Goal: Book appointment/travel/reservation

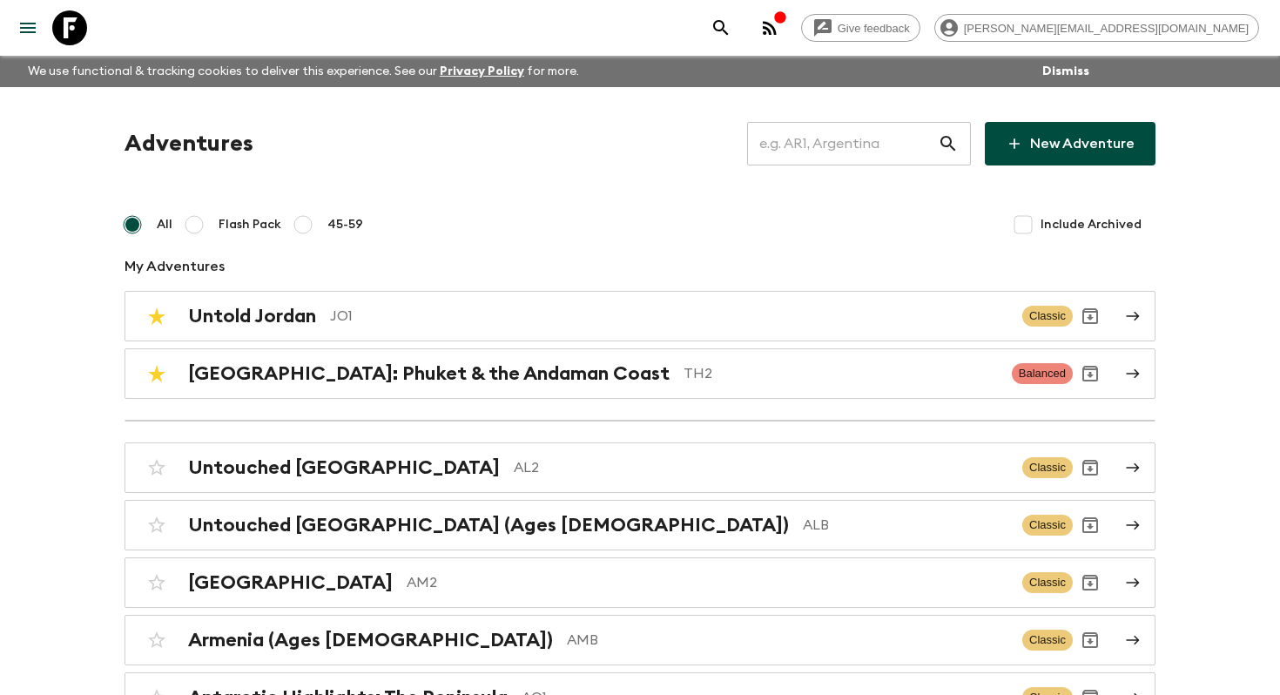
scroll to position [2533, 0]
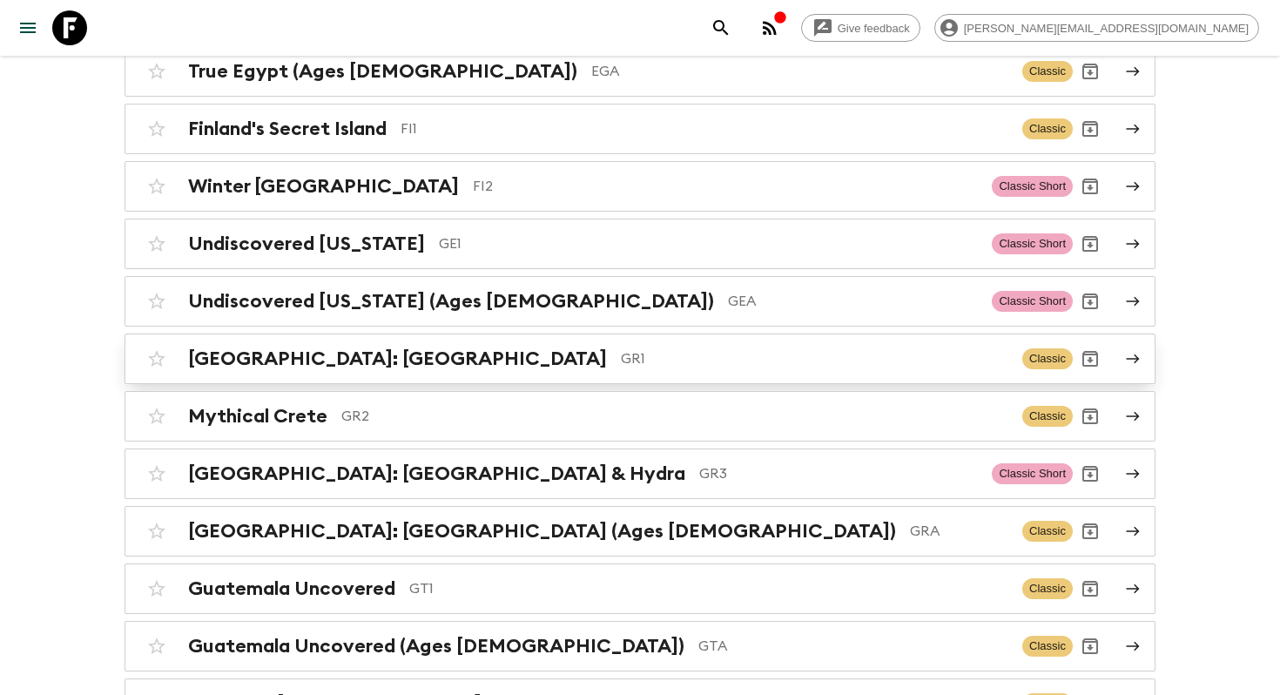
click at [440, 353] on h2 "[GEOGRAPHIC_DATA]: [GEOGRAPHIC_DATA]" at bounding box center [397, 358] width 419 height 23
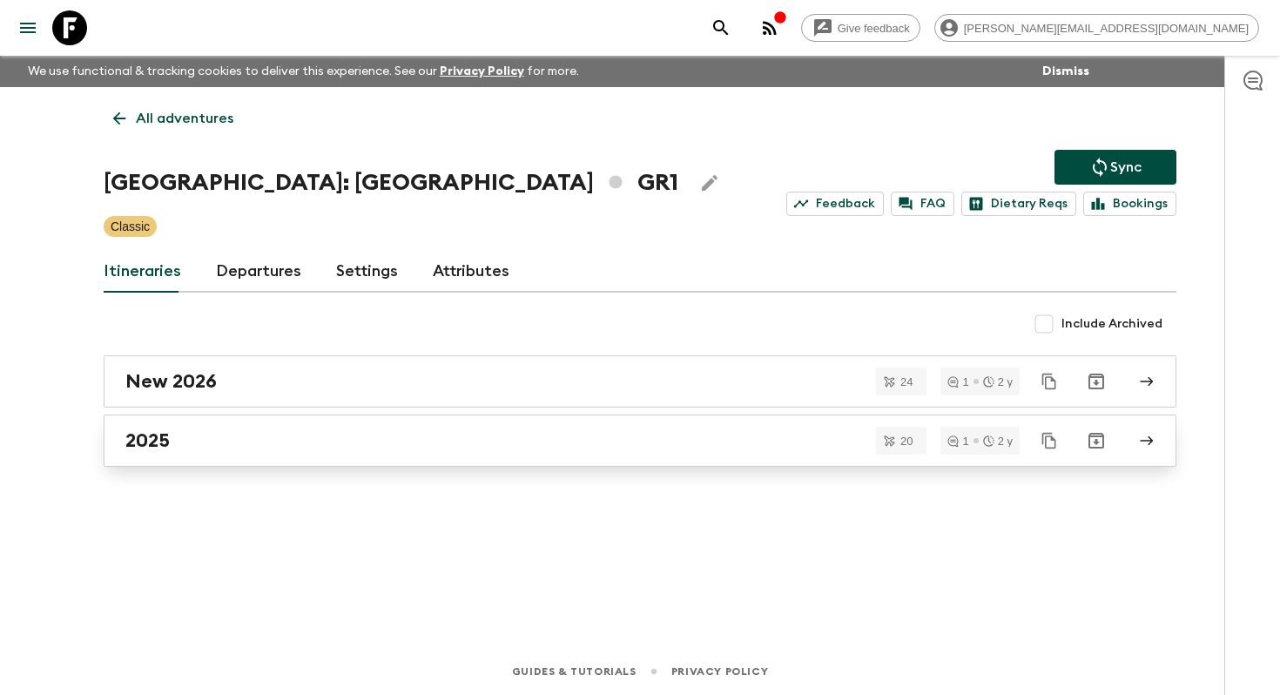
click at [169, 457] on link "2025" at bounding box center [640, 441] width 1073 height 52
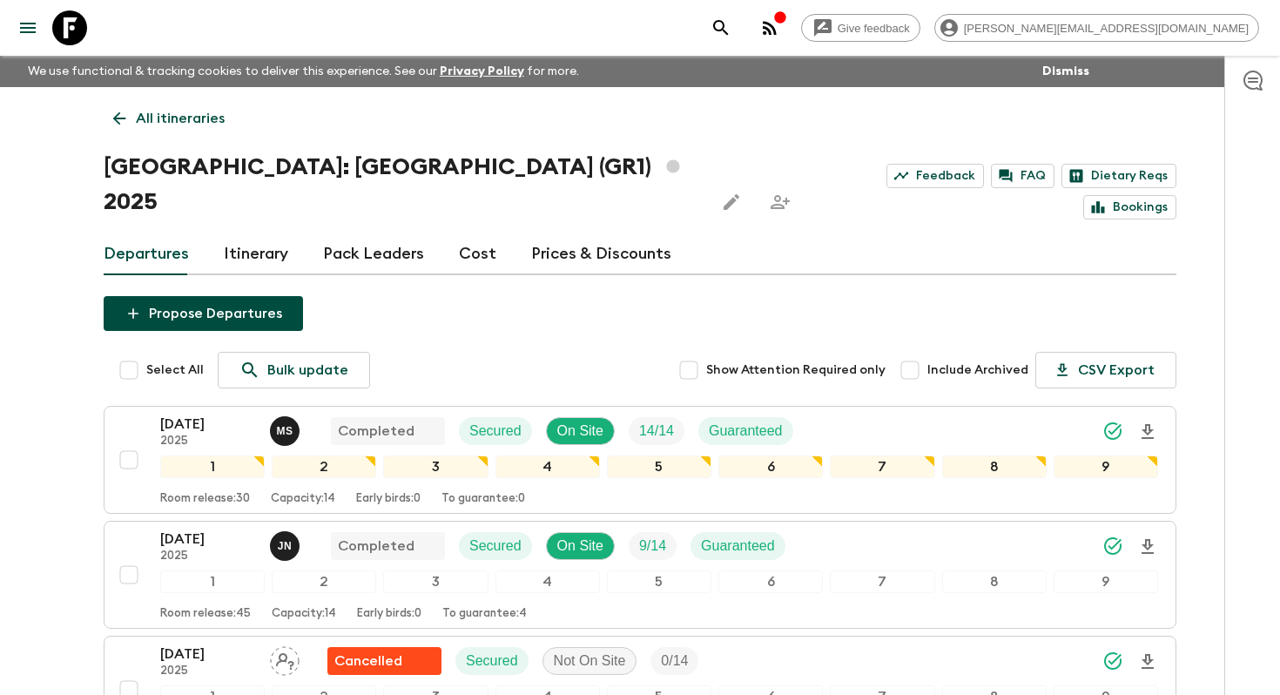
click at [116, 120] on icon at bounding box center [119, 118] width 13 height 13
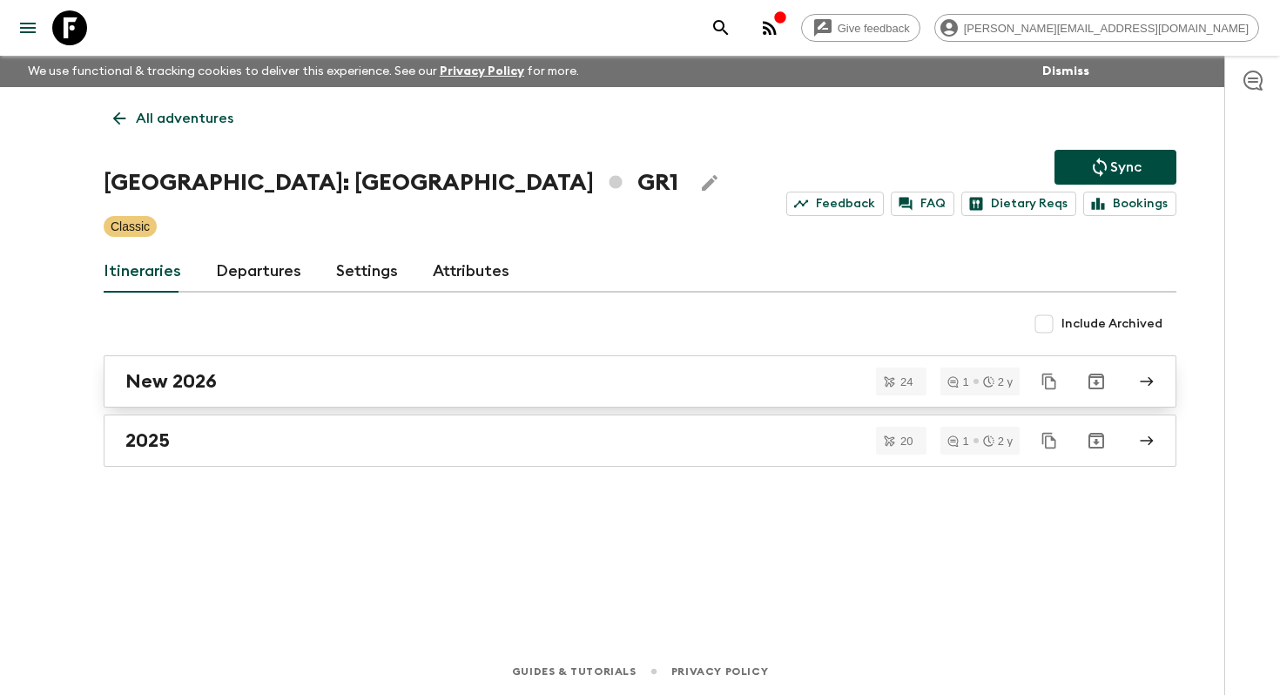
click at [196, 396] on link "New 2026" at bounding box center [640, 381] width 1073 height 52
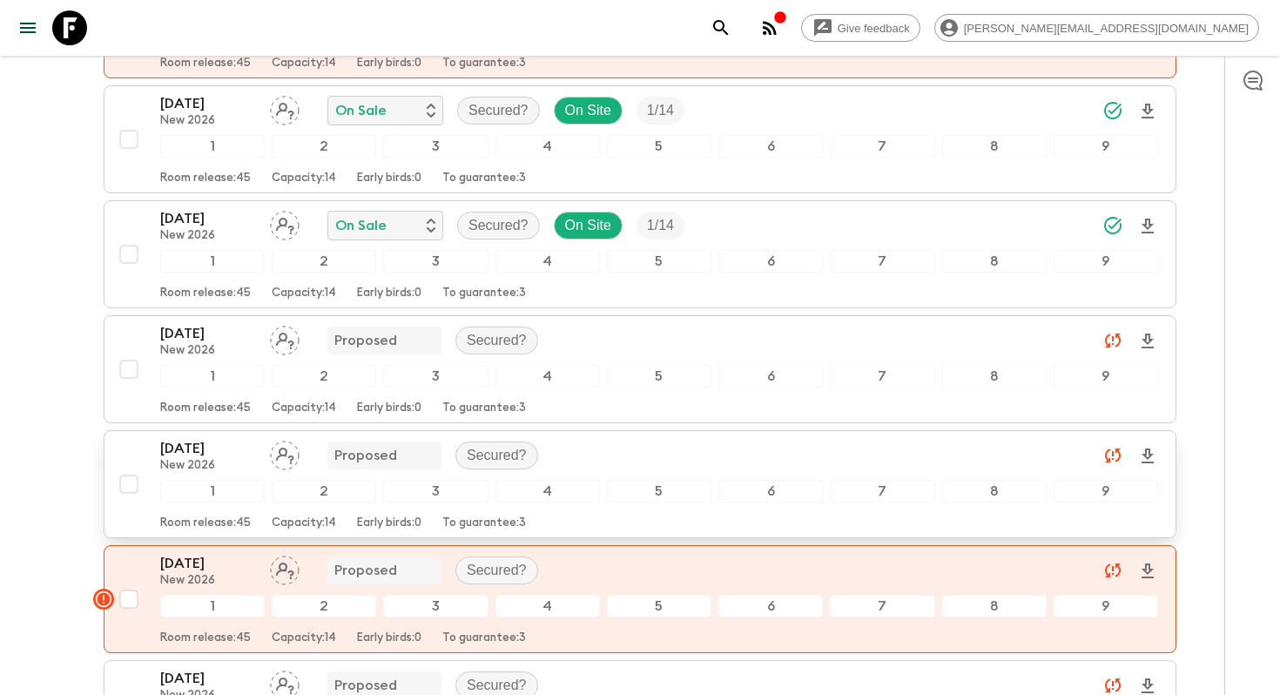
scroll to position [412, 0]
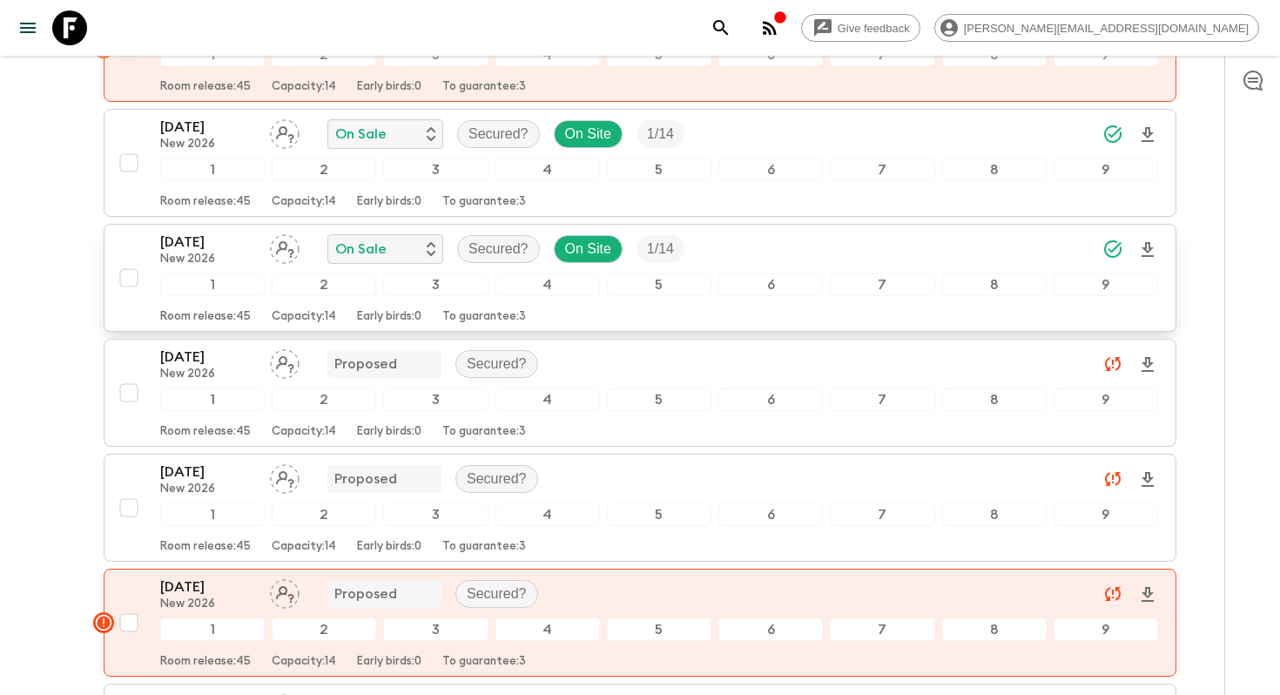
click at [201, 232] on p "07 May 2026" at bounding box center [208, 242] width 96 height 21
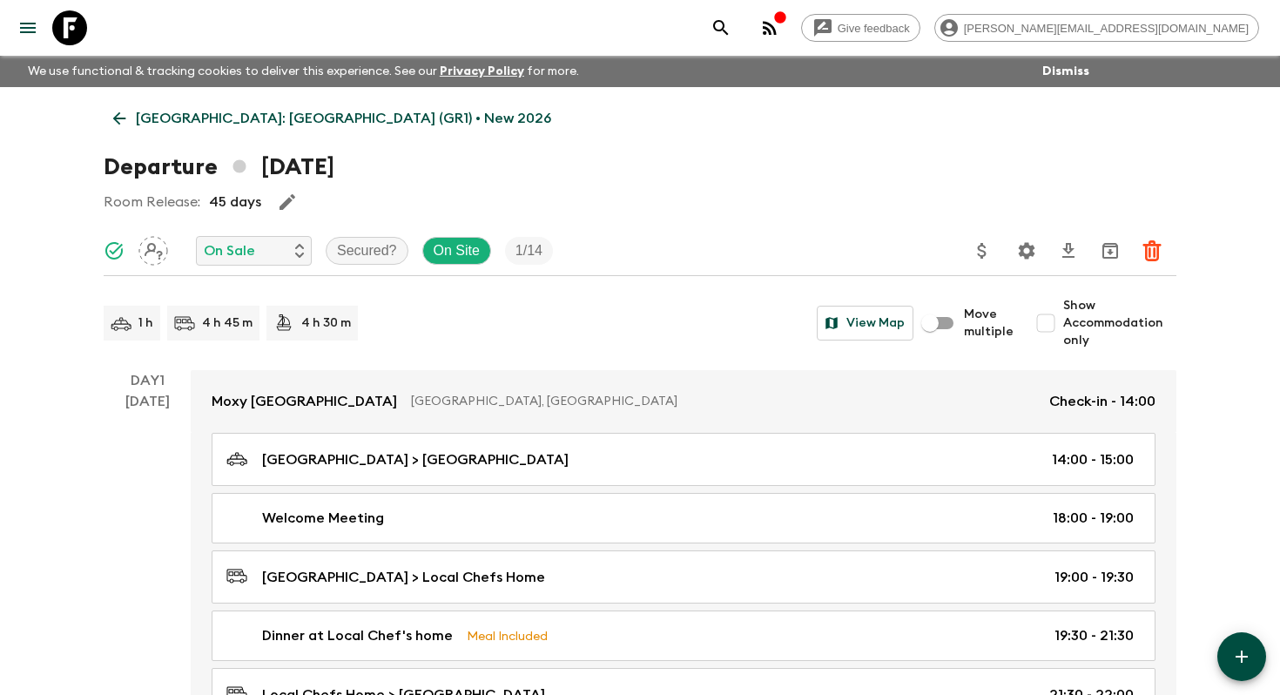
click at [63, 34] on icon at bounding box center [69, 27] width 35 height 35
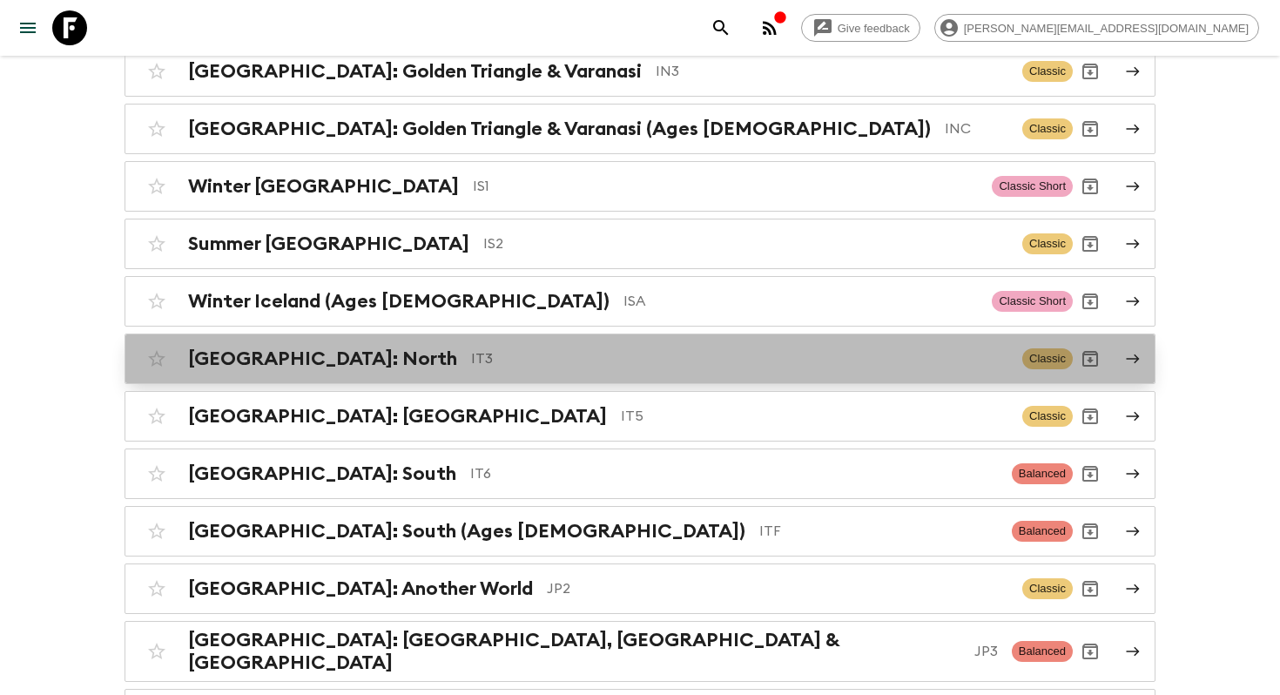
click at [373, 365] on link "Italy: North IT3 Classic" at bounding box center [640, 359] width 1031 height 51
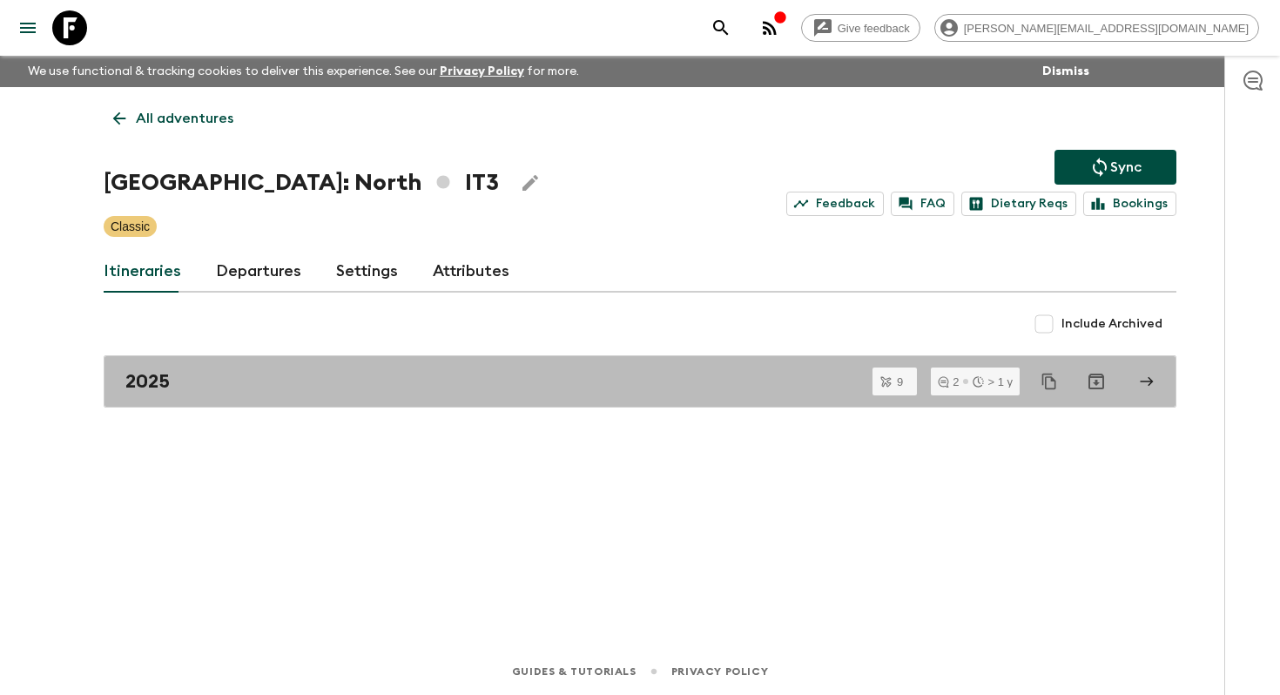
click at [373, 365] on link "2025" at bounding box center [640, 381] width 1073 height 52
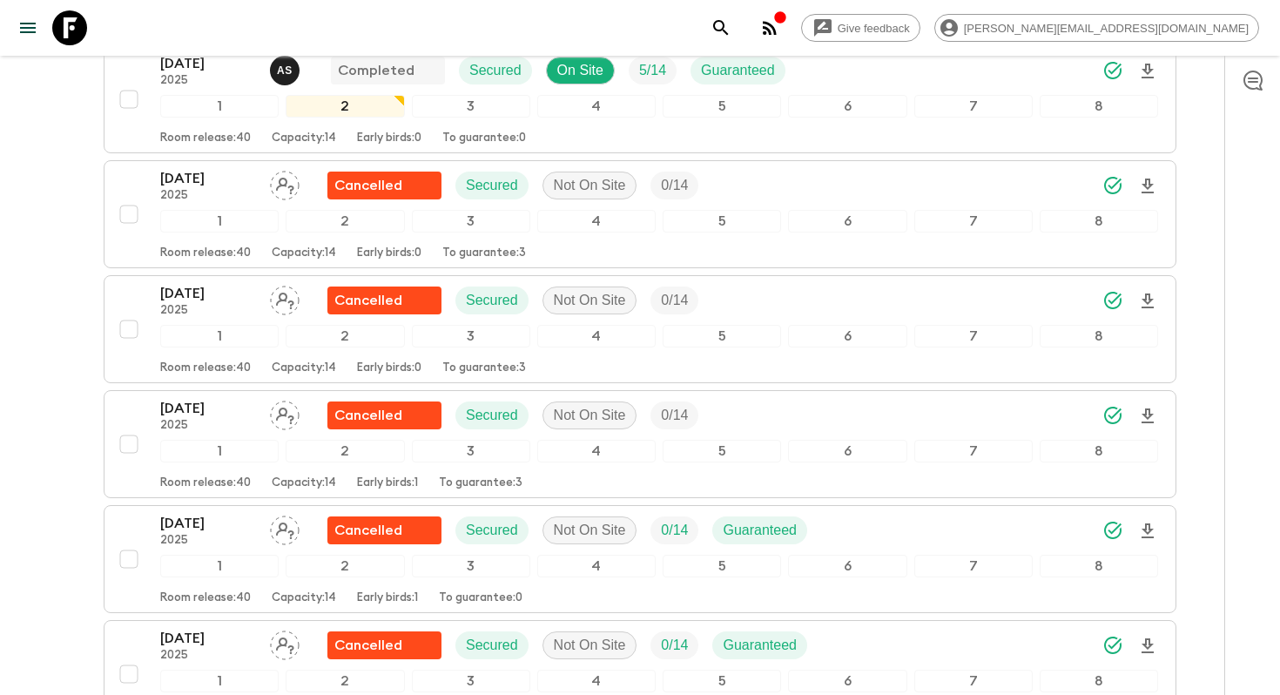
scroll to position [862, 0]
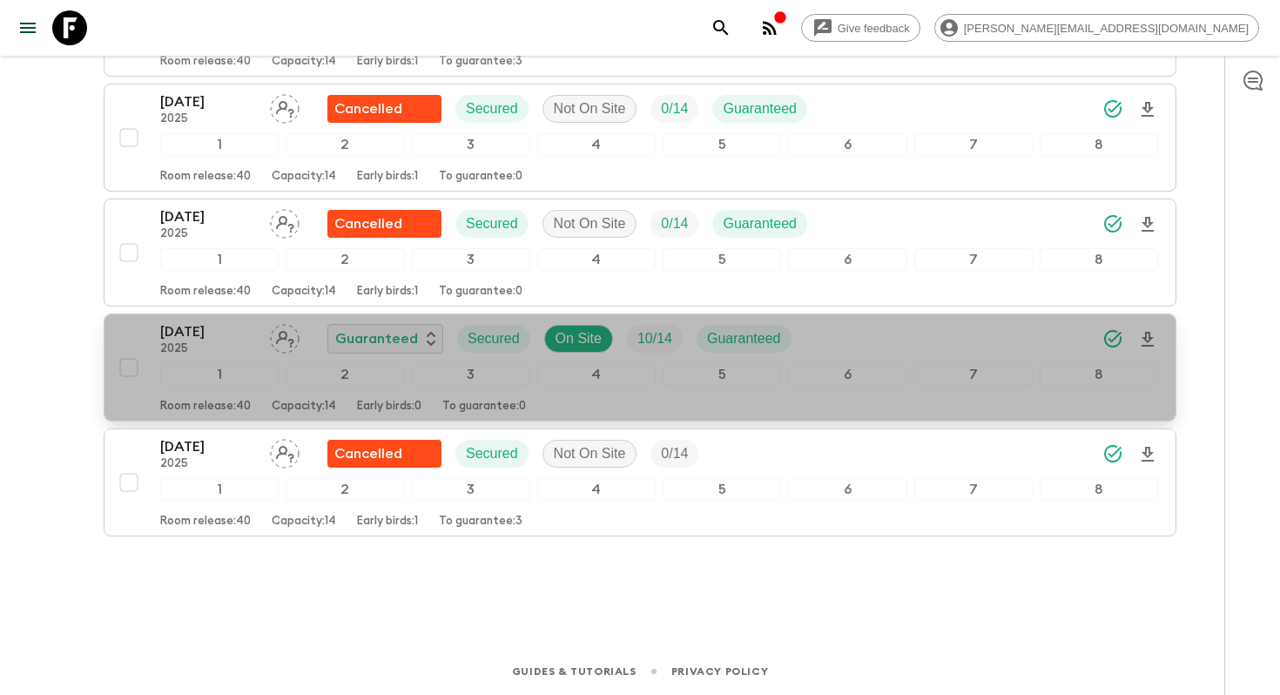
click at [223, 321] on p "04 Oct 2025" at bounding box center [208, 331] width 96 height 21
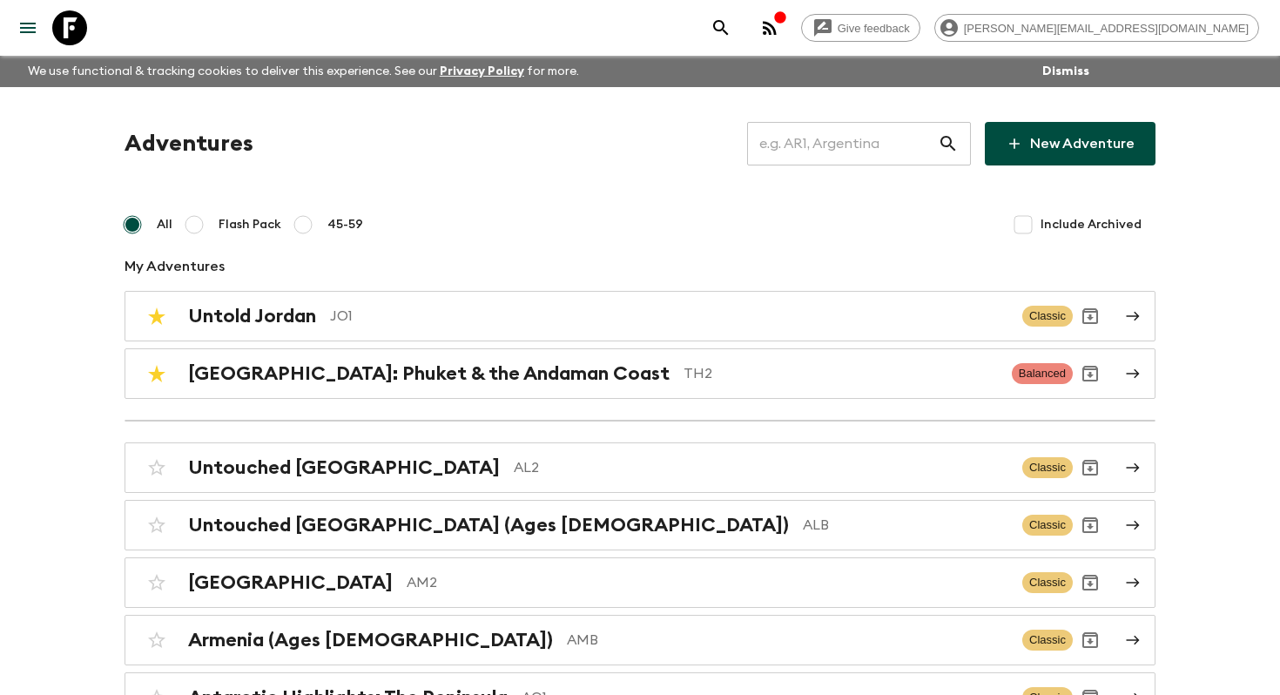
scroll to position [7940, 0]
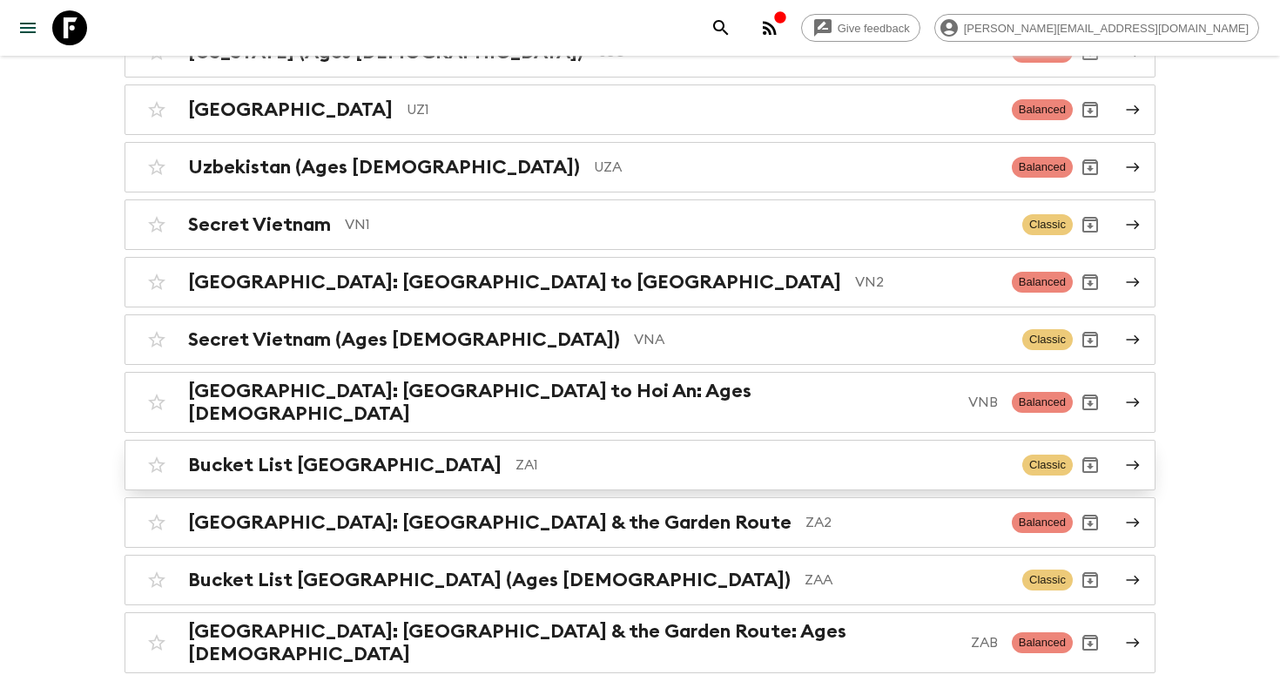
click at [569, 448] on div "Bucket List [GEOGRAPHIC_DATA] ZA1 Classic" at bounding box center [606, 465] width 934 height 35
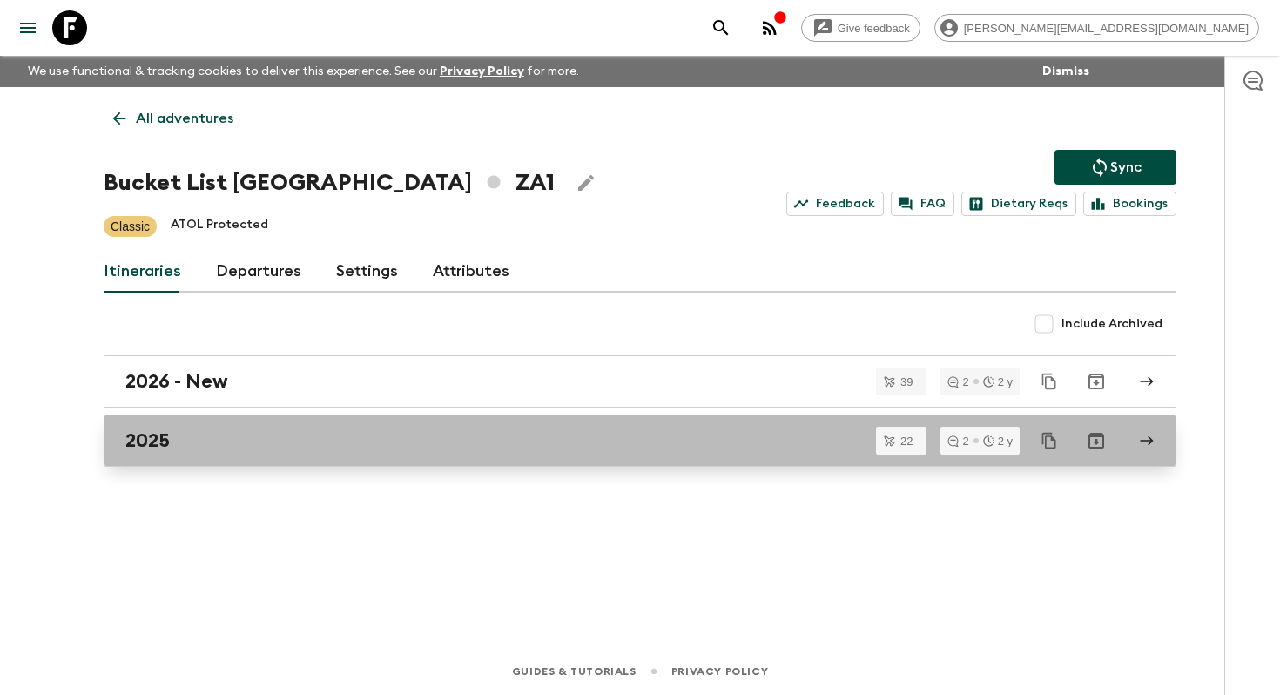
click at [252, 439] on div "2025" at bounding box center [623, 440] width 996 height 23
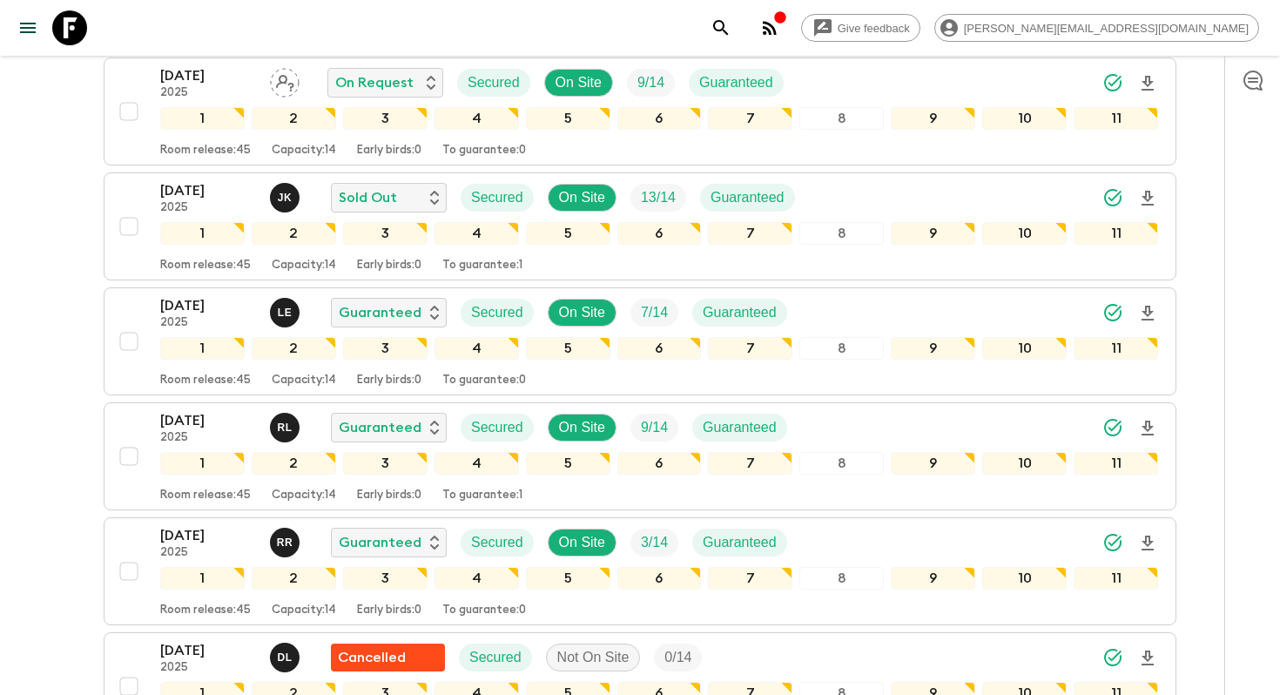
scroll to position [926, 0]
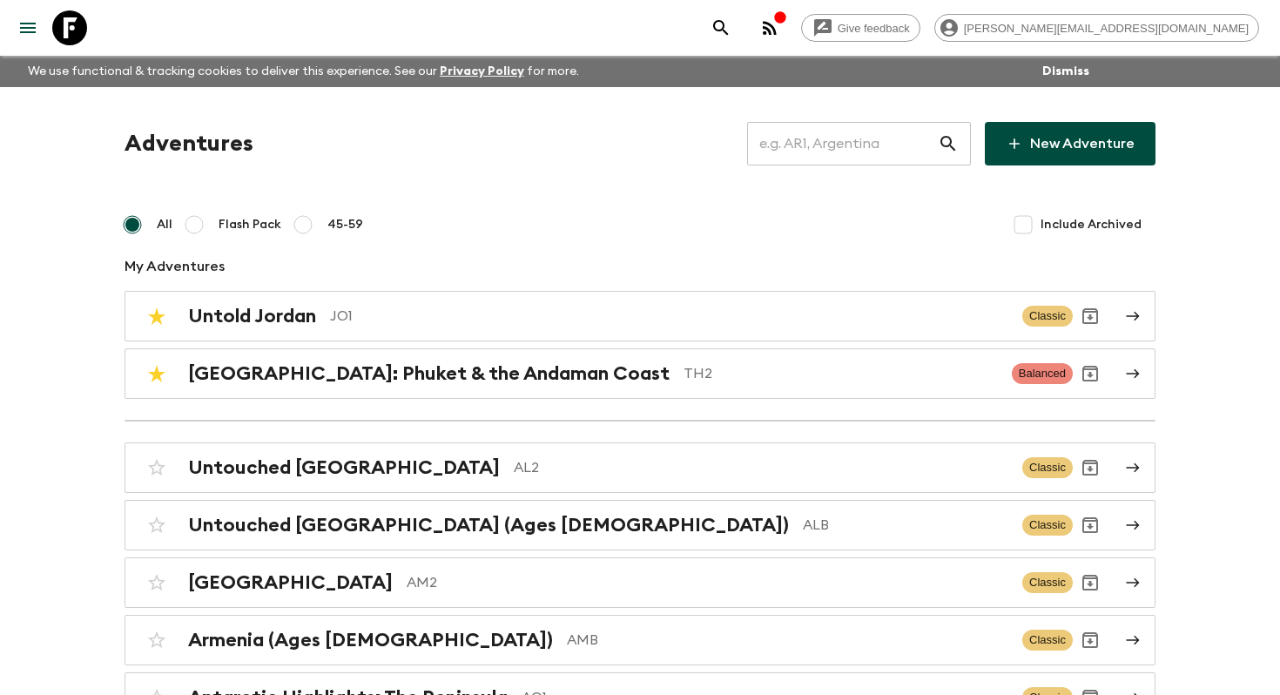
scroll to position [2074, 0]
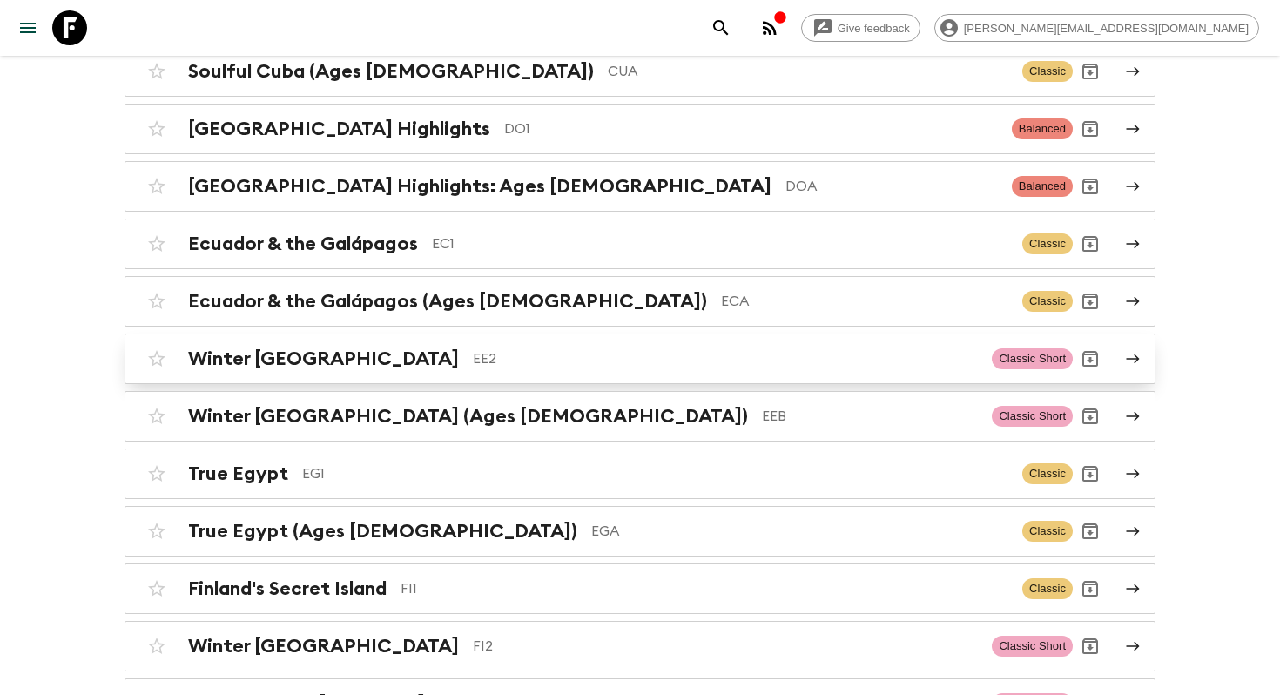
click at [473, 357] on p "EE2" at bounding box center [725, 358] width 505 height 21
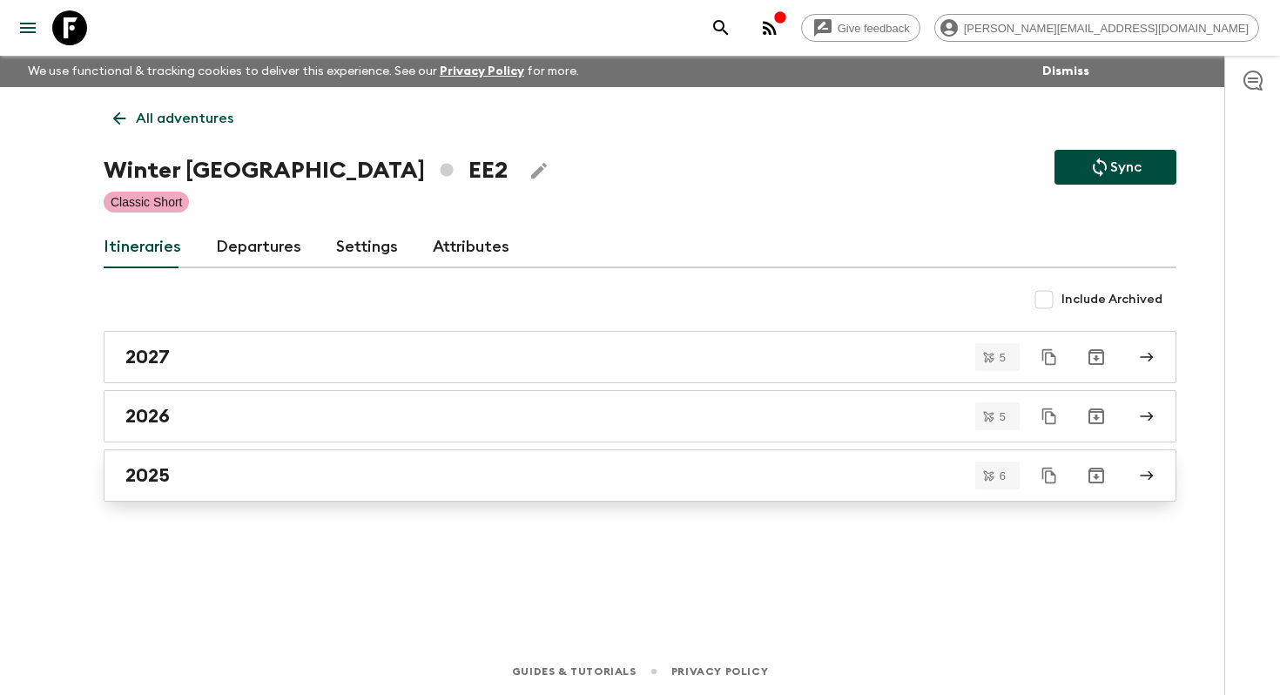
click at [474, 472] on div "2025" at bounding box center [623, 475] width 996 height 23
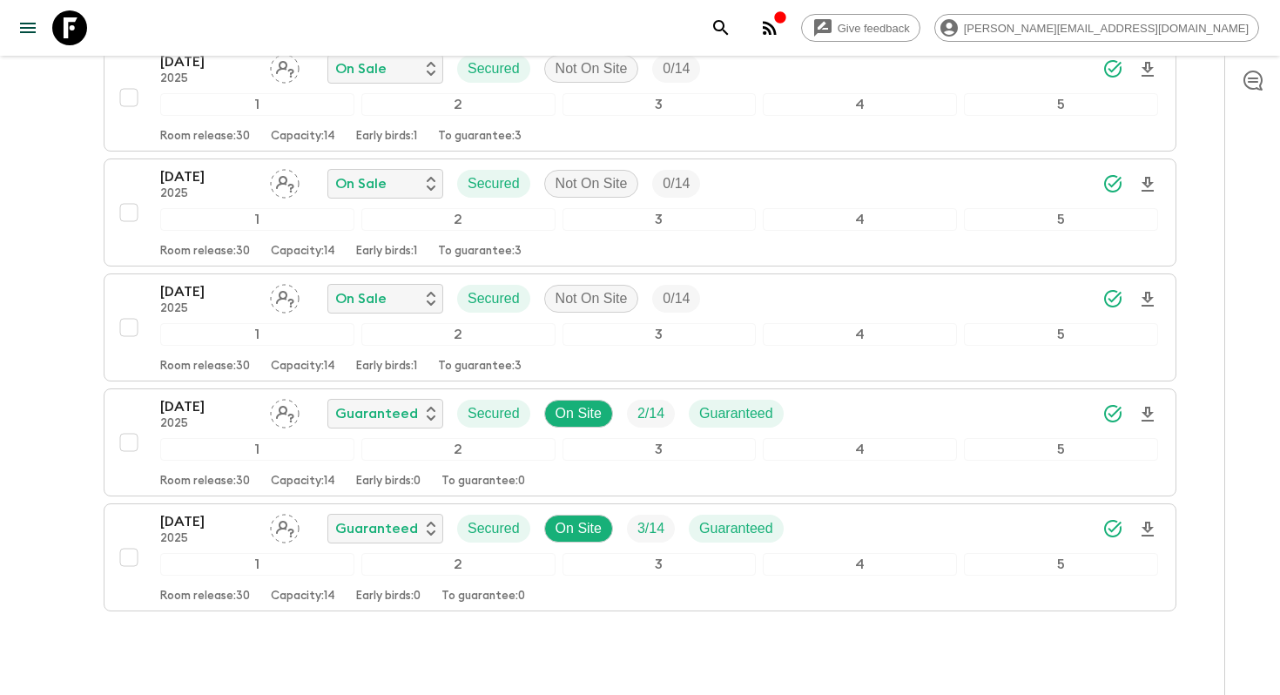
scroll to position [517, 0]
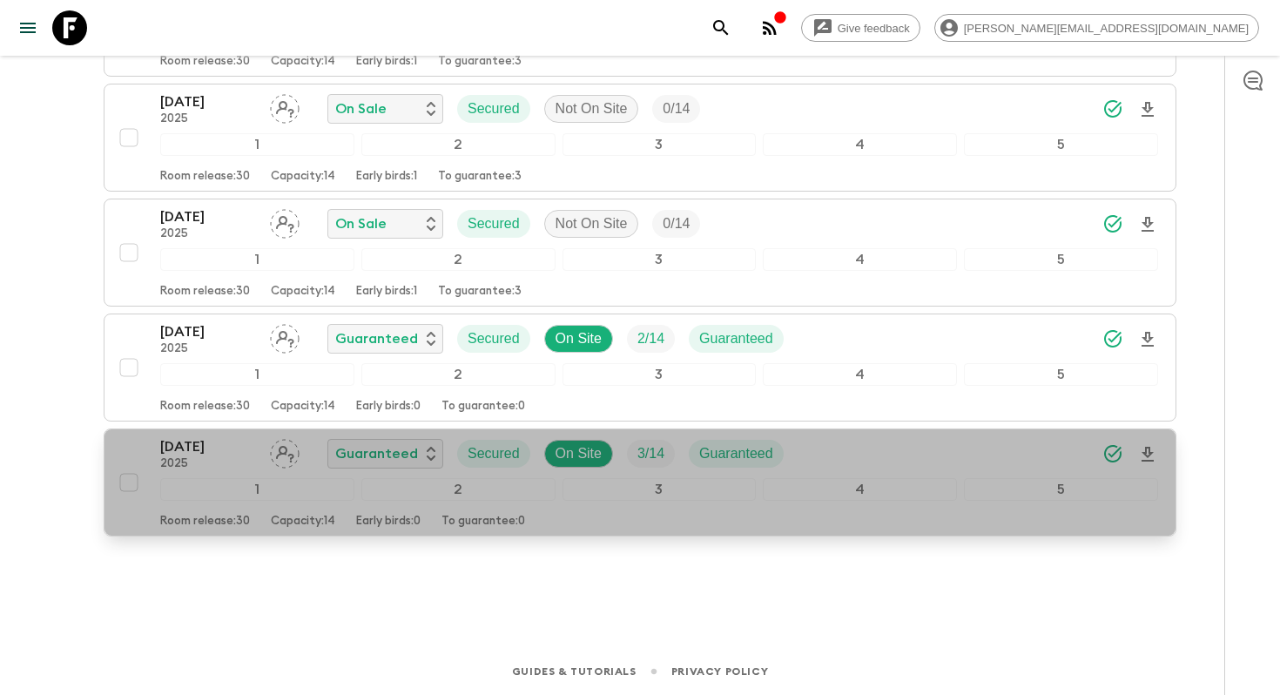
click at [189, 464] on p "2025" at bounding box center [208, 464] width 96 height 14
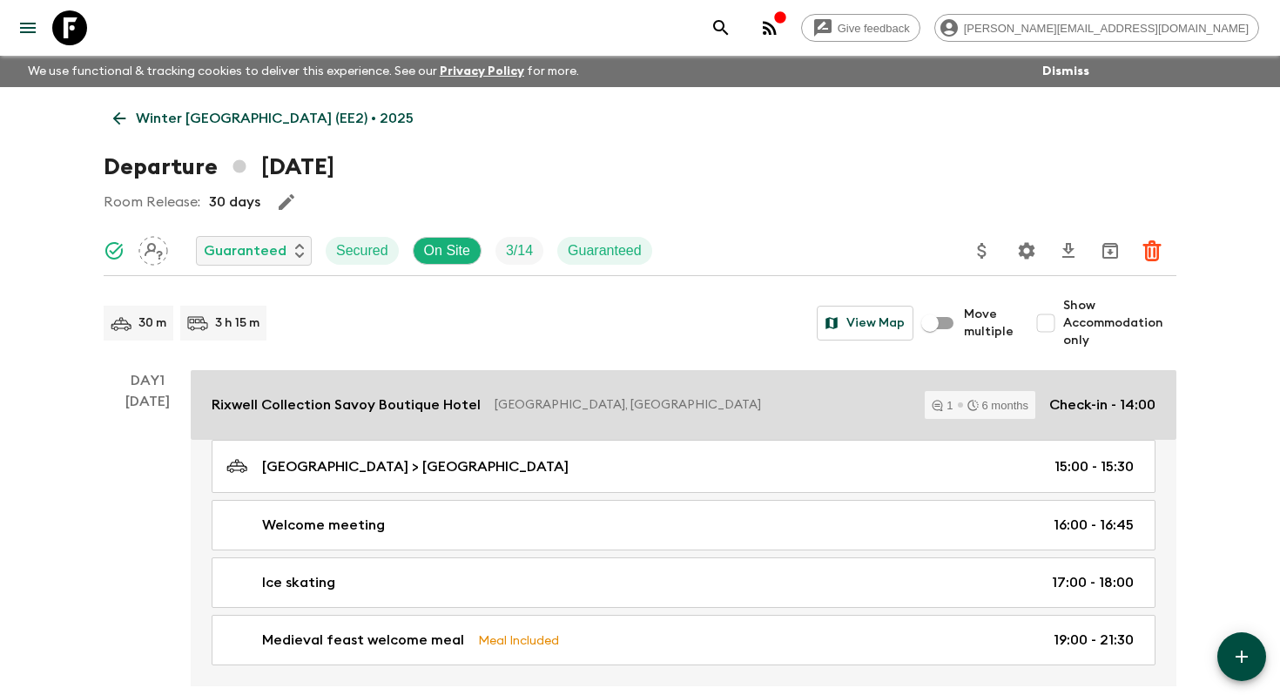
click at [318, 388] on link "Rixwell Collection Savoy Boutique Hotel Tallinn, Estonia 1 6 months Check-in - …" at bounding box center [684, 405] width 986 height 70
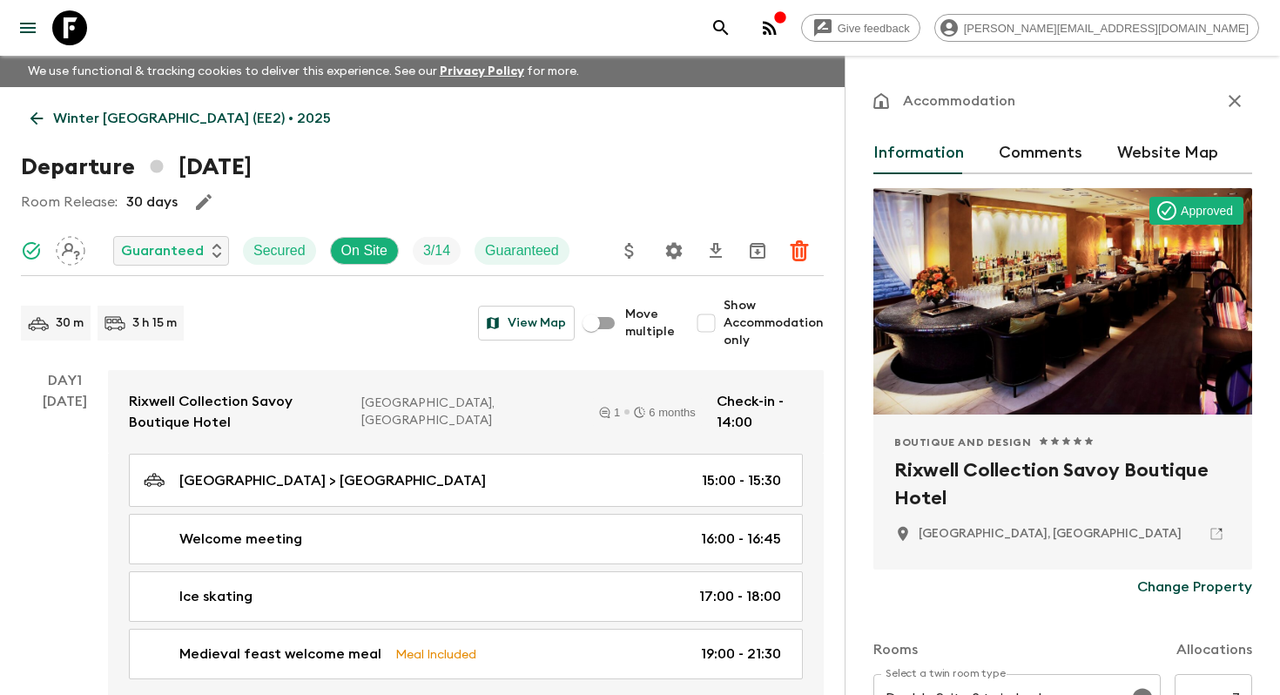
click at [909, 485] on h2 "Rixwell Collection Savoy Boutique Hotel" at bounding box center [1062, 484] width 337 height 56
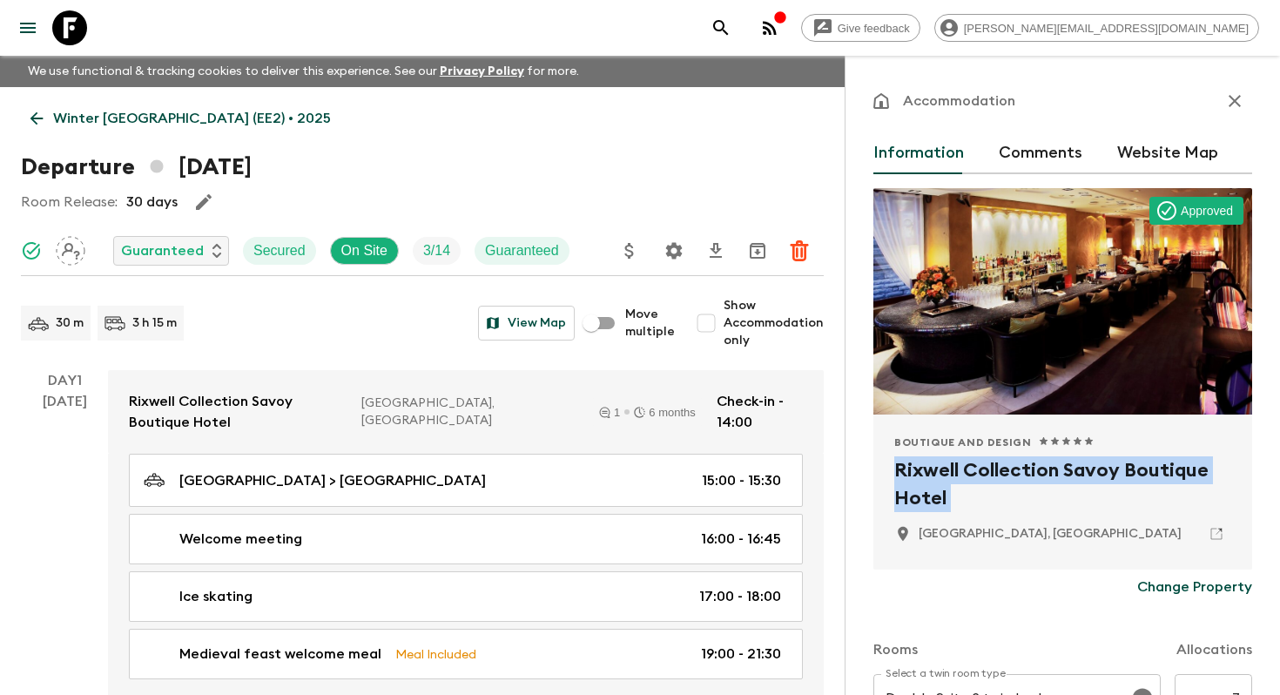
click at [909, 485] on h2 "Rixwell Collection Savoy Boutique Hotel" at bounding box center [1062, 484] width 337 height 56
copy div "Rixwell Collection Savoy Boutique Hotel"
